Goal: Transaction & Acquisition: Purchase product/service

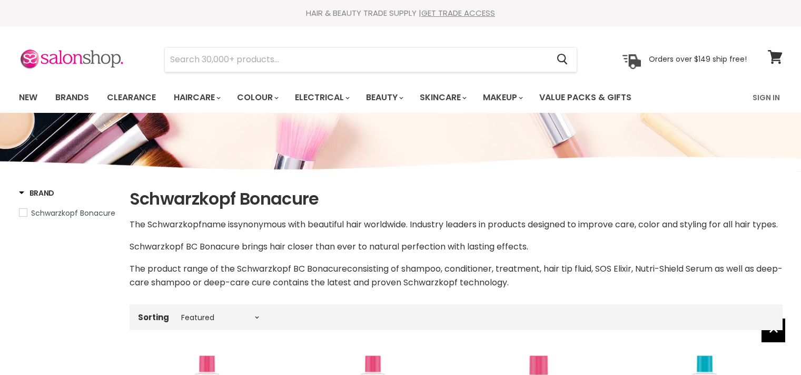
select select "manual"
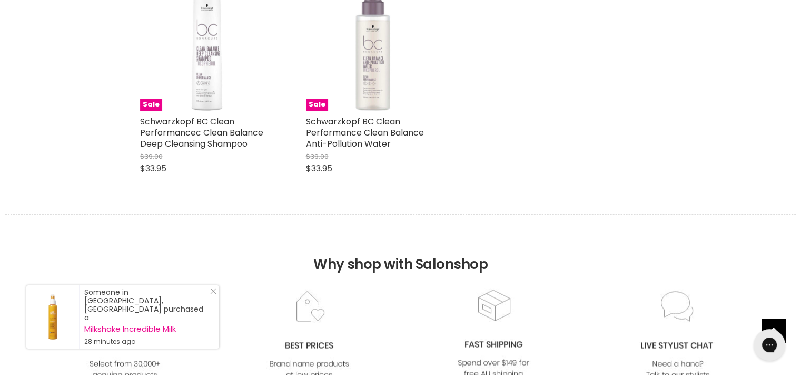
scroll to position [1049, 0]
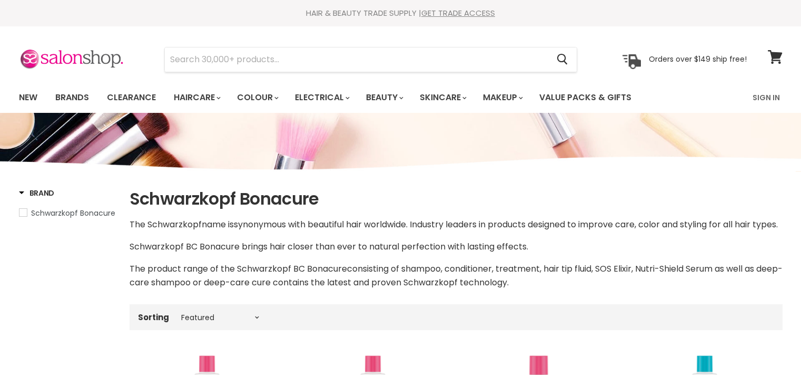
select select "manual"
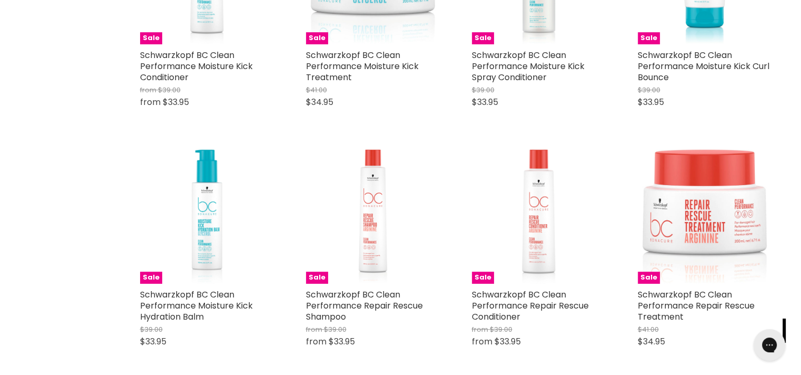
scroll to position [148, 0]
